Goal: Information Seeking & Learning: Learn about a topic

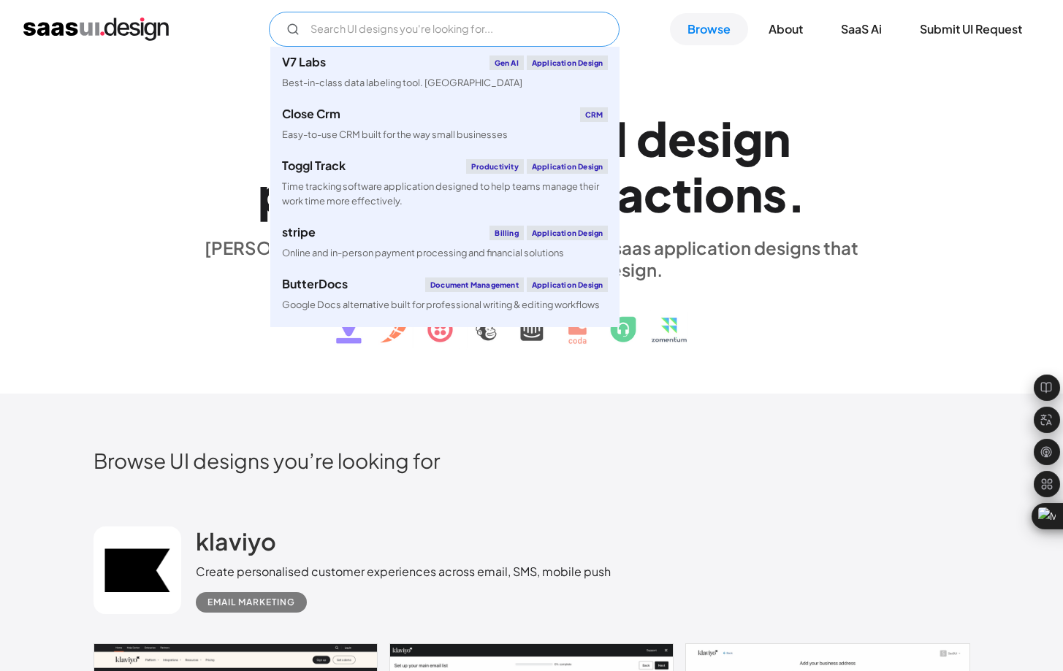
click at [451, 32] on input "Email Form" at bounding box center [444, 29] width 351 height 35
type input "k"
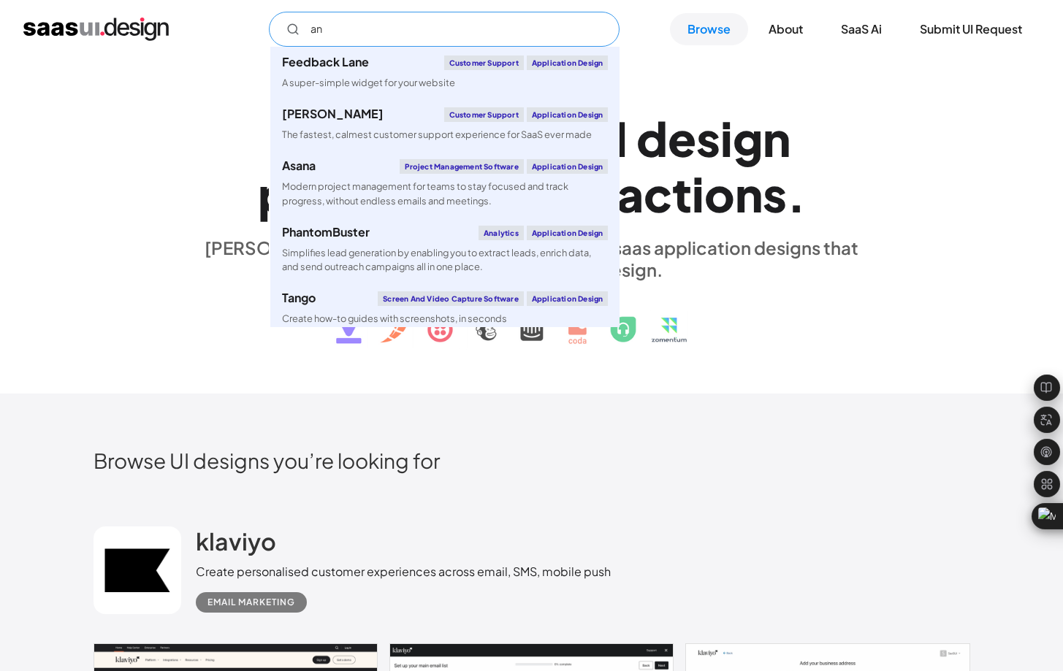
type input "a"
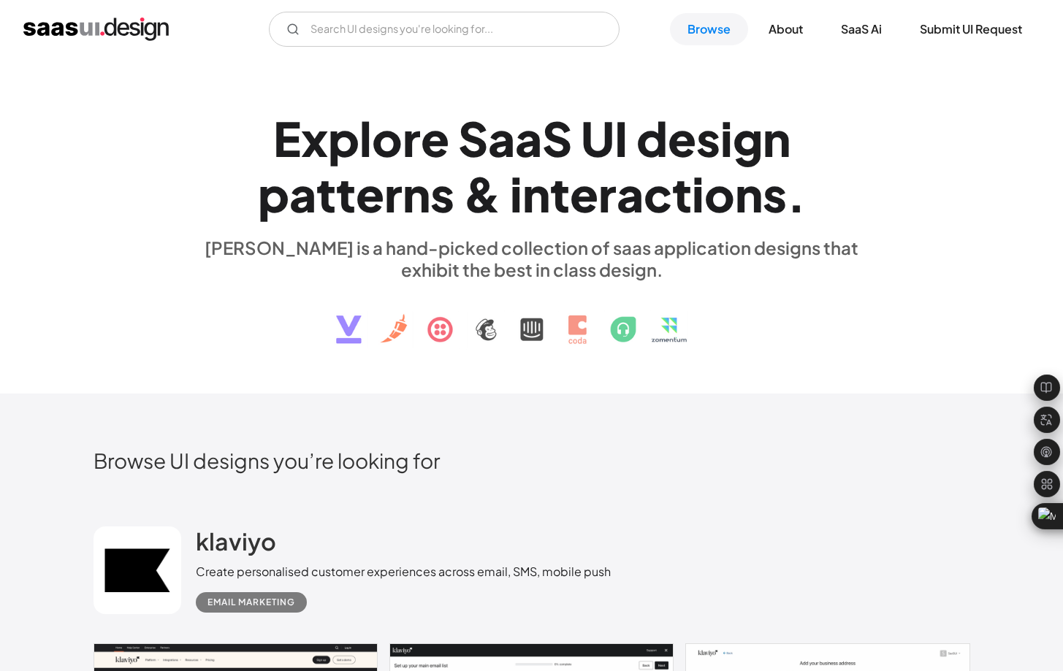
click at [952, 203] on div "E x p l o r e S a a S U I d e s i g n p a t t e r n s & i n t e r a c t i o n s…" at bounding box center [531, 226] width 876 height 261
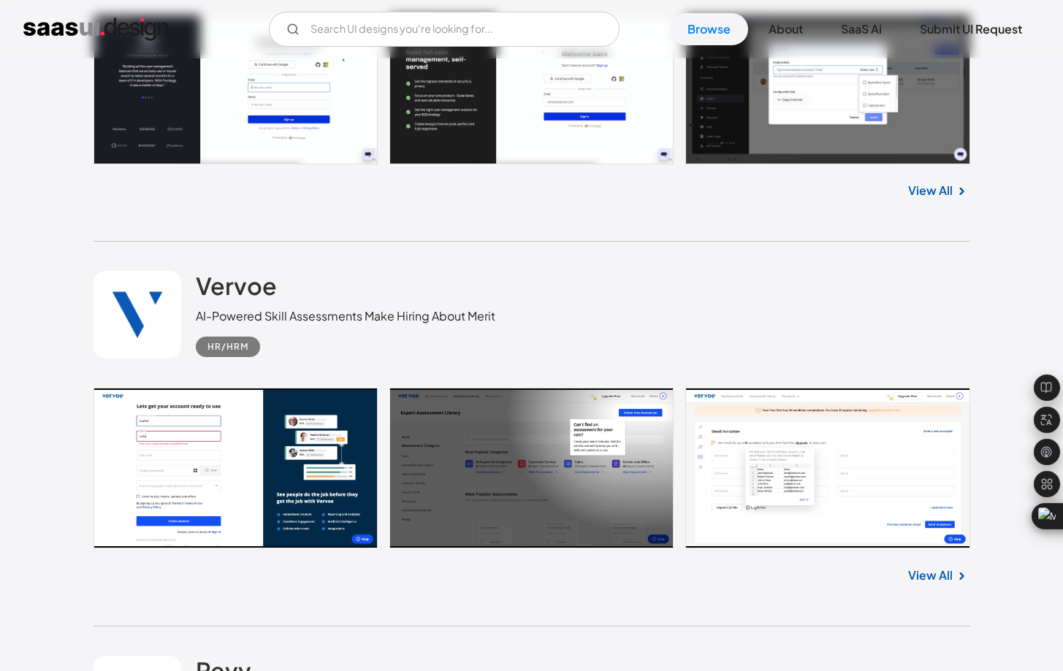
scroll to position [8013, 0]
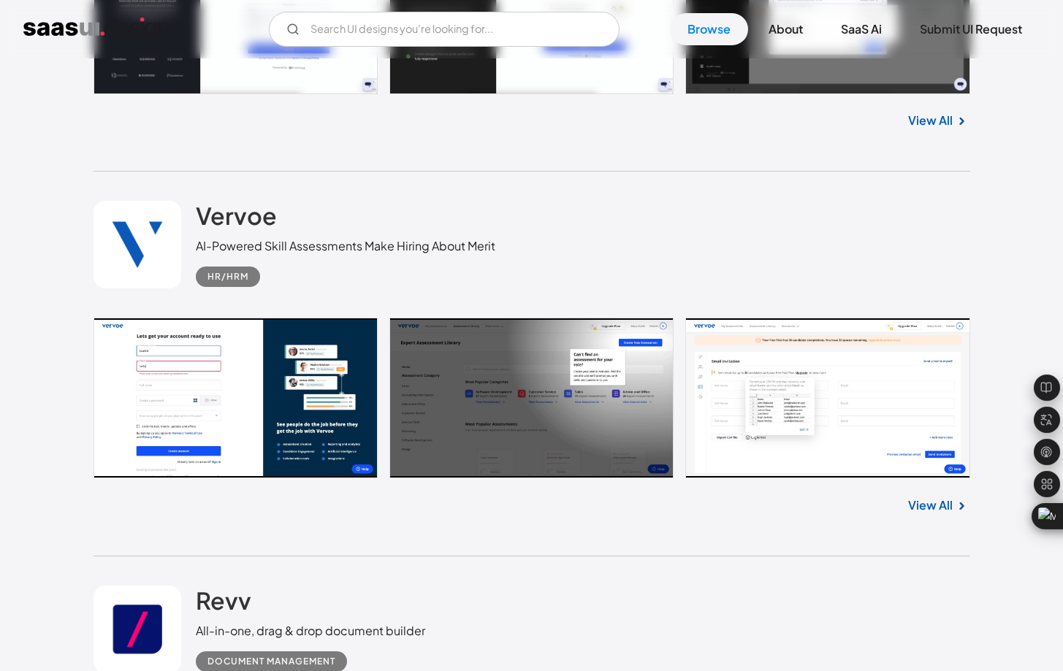
click at [916, 514] on link "View All" at bounding box center [930, 506] width 45 height 18
click at [921, 508] on link "View All" at bounding box center [930, 506] width 45 height 18
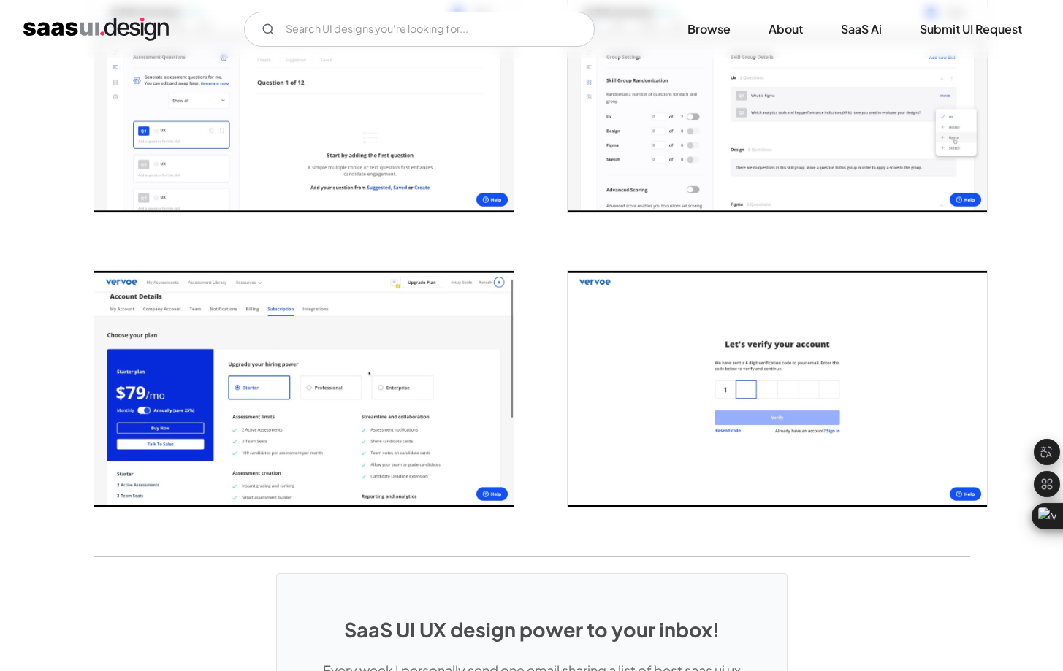
scroll to position [3082, 0]
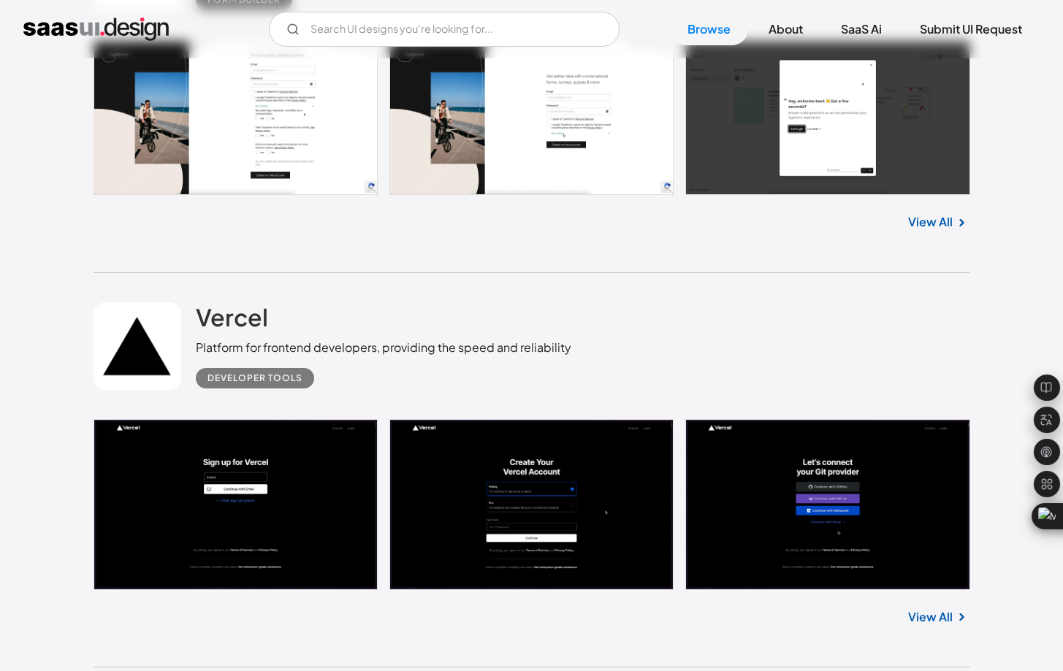
scroll to position [9413, 0]
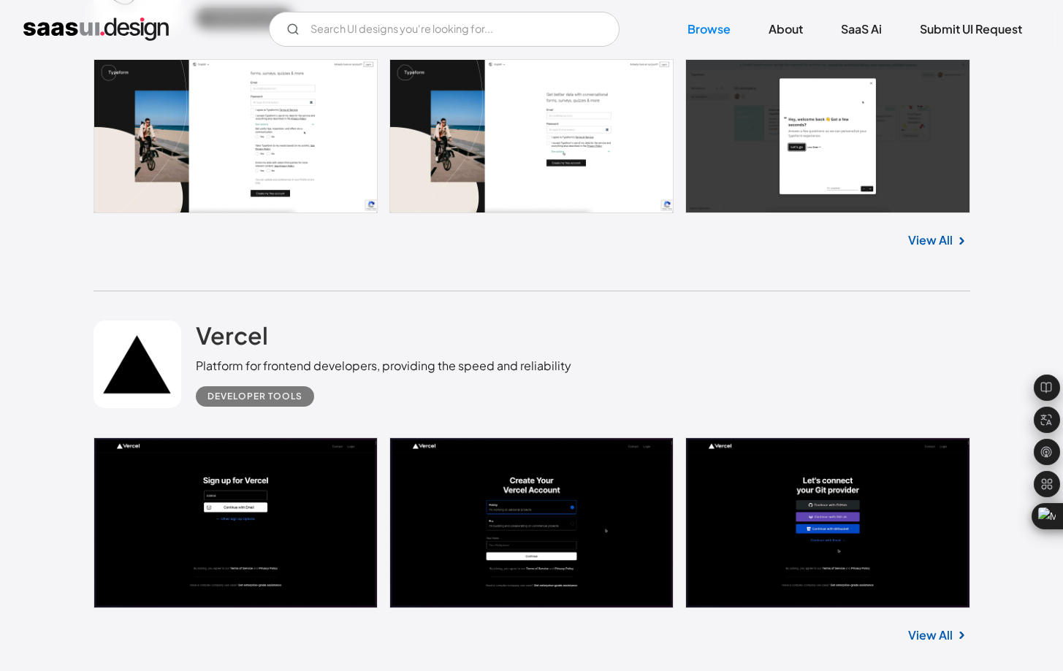
click at [927, 249] on link "View All" at bounding box center [930, 241] width 45 height 18
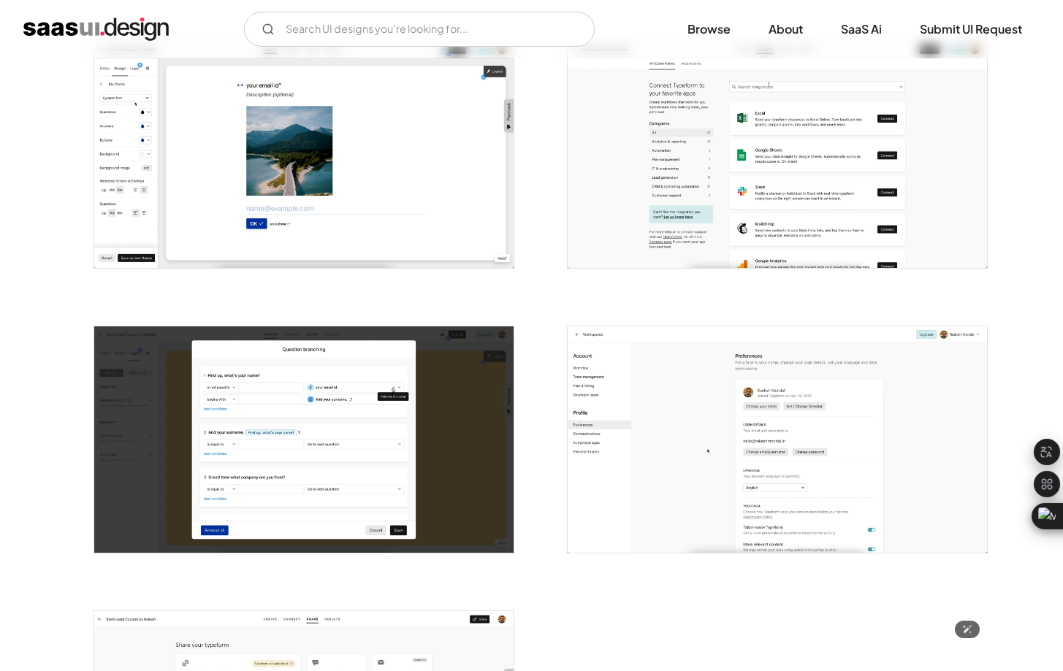
scroll to position [3050, 0]
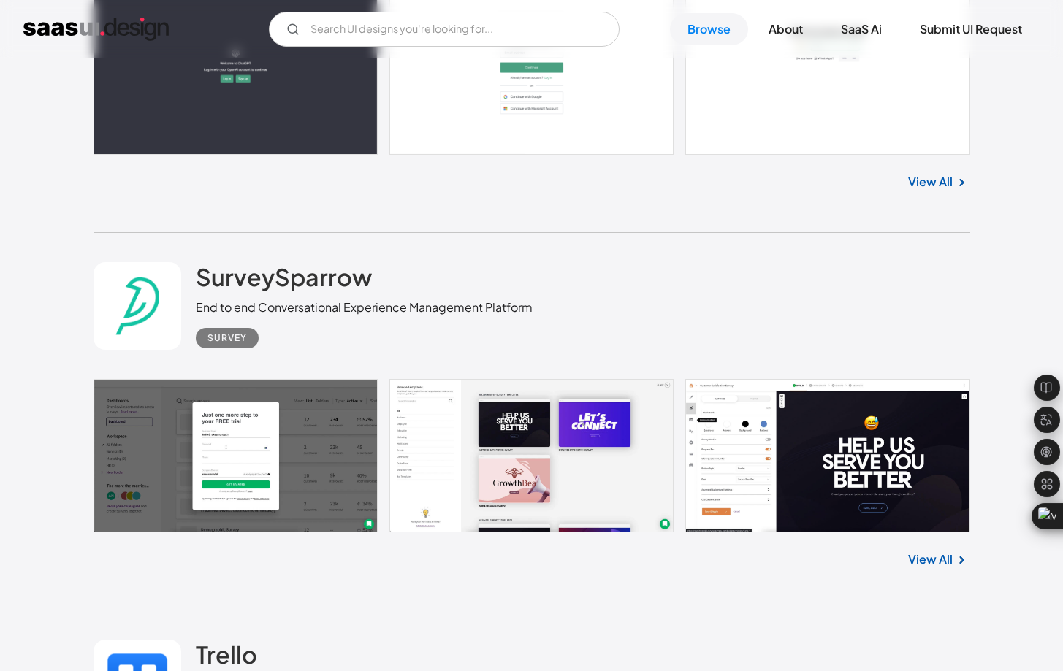
scroll to position [10680, 0]
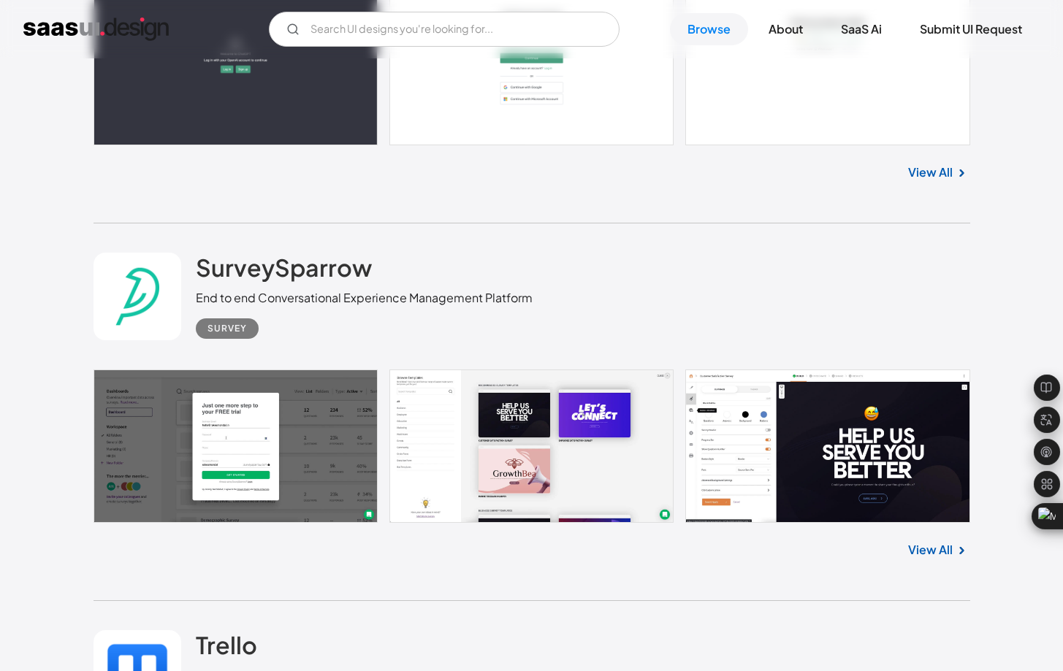
click at [914, 556] on link "View All" at bounding box center [930, 550] width 45 height 18
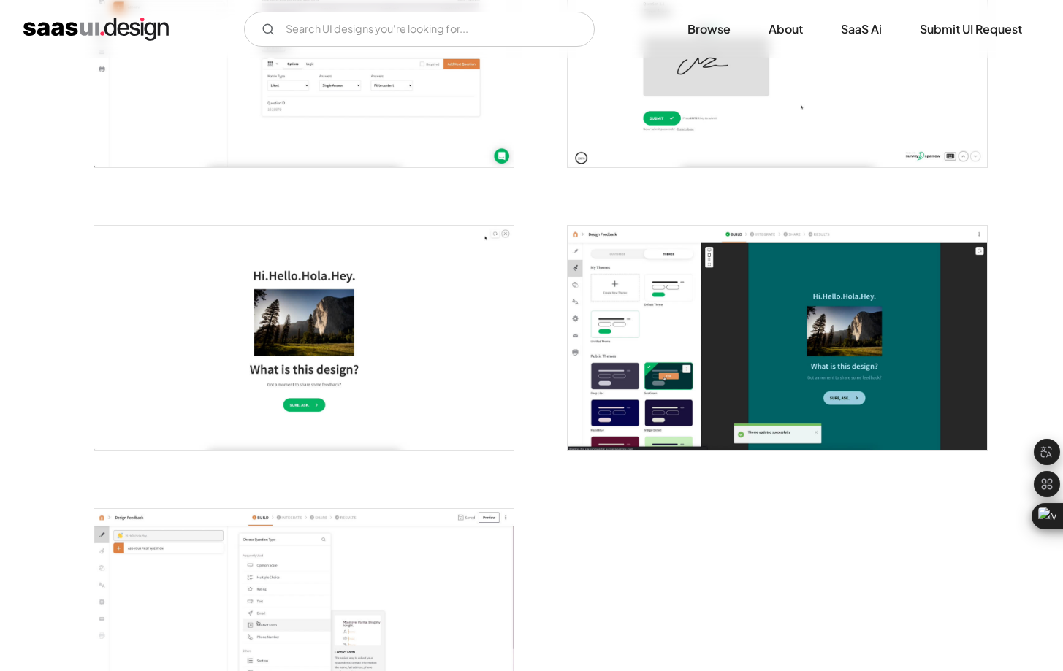
scroll to position [3821, 0]
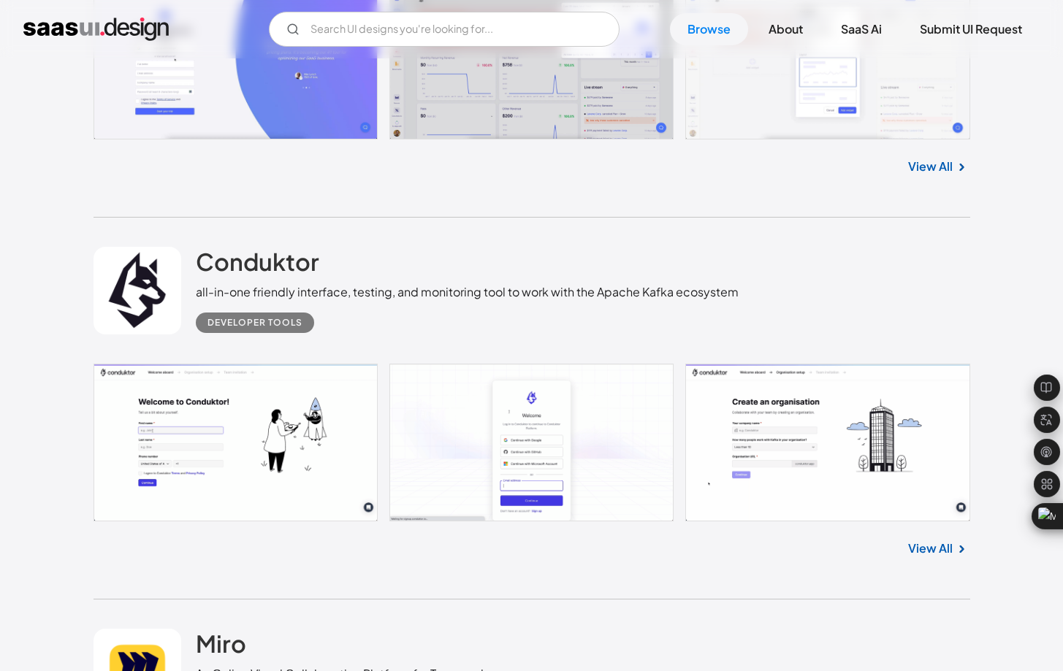
scroll to position [12214, 0]
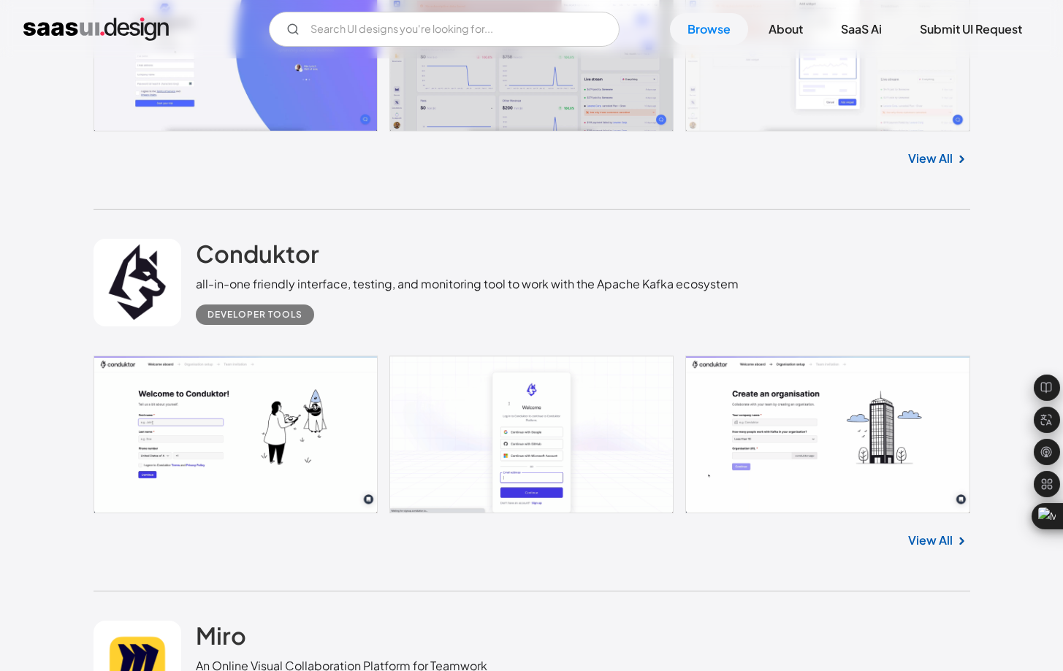
click at [608, 293] on div "all-in-one friendly interface, testing, and monitoring tool to work with the Ap…" at bounding box center [467, 284] width 543 height 18
click at [911, 546] on link "View All" at bounding box center [930, 541] width 45 height 18
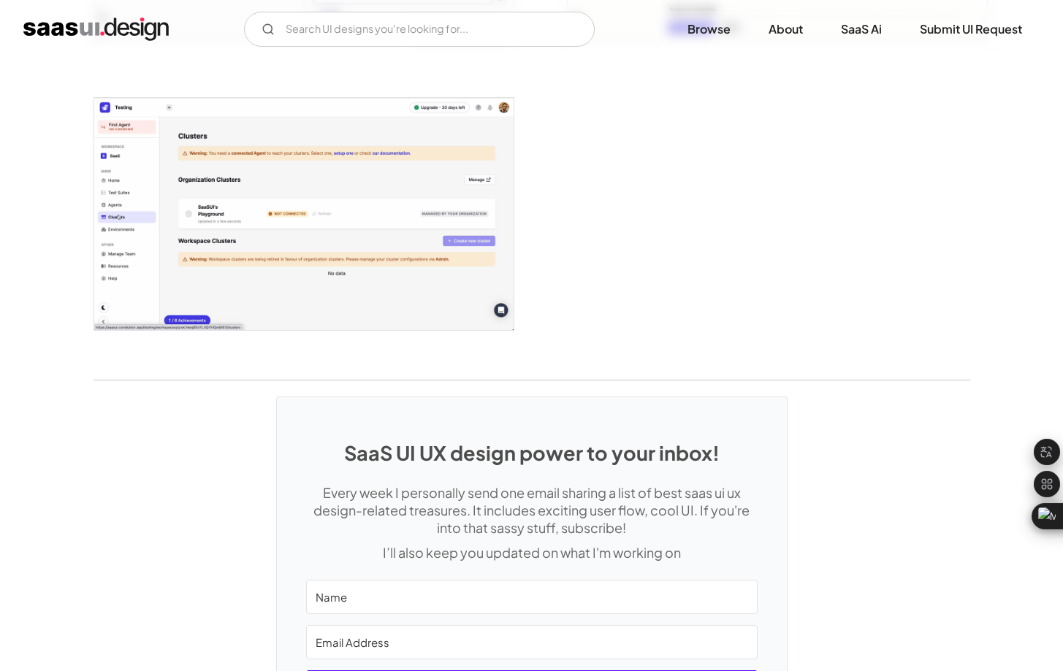
scroll to position [3737, 0]
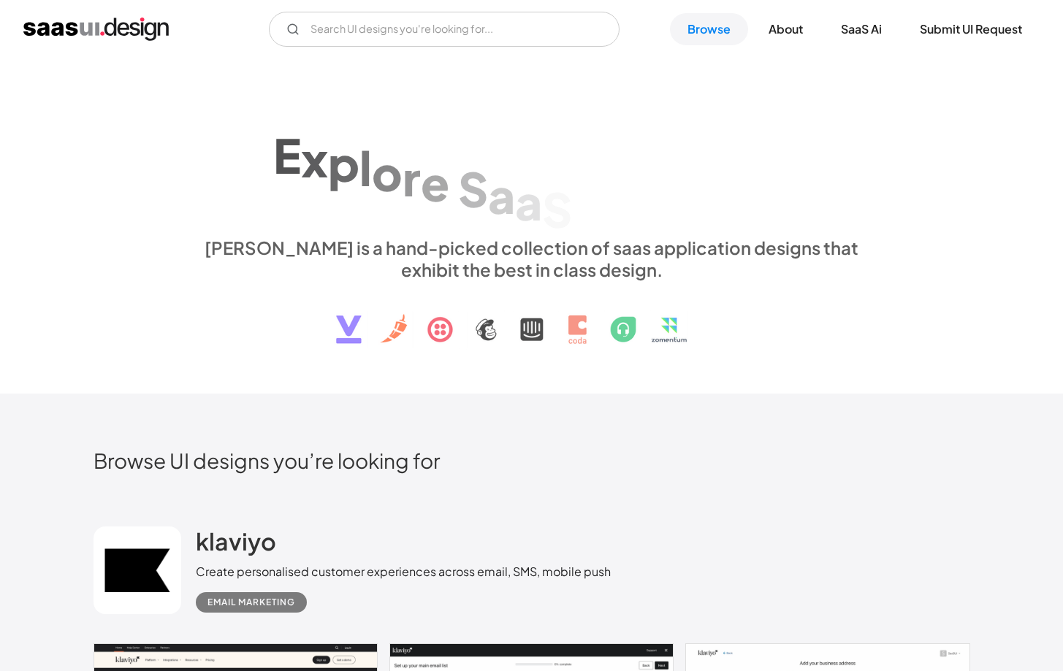
scroll to position [9549, 0]
